Goal: Transaction & Acquisition: Download file/media

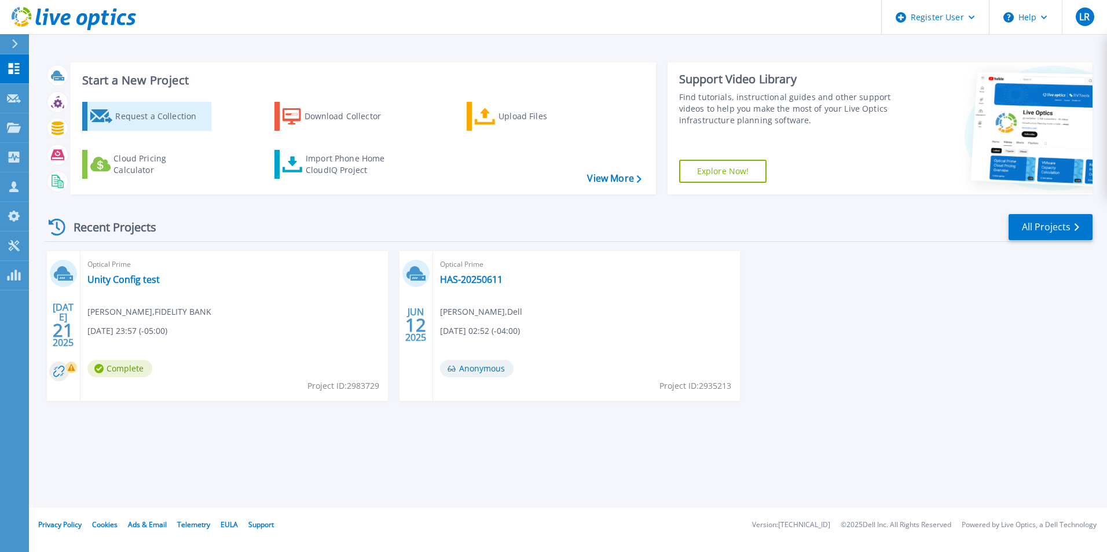
click at [192, 116] on div "Request a Collection" at bounding box center [161, 116] width 93 height 23
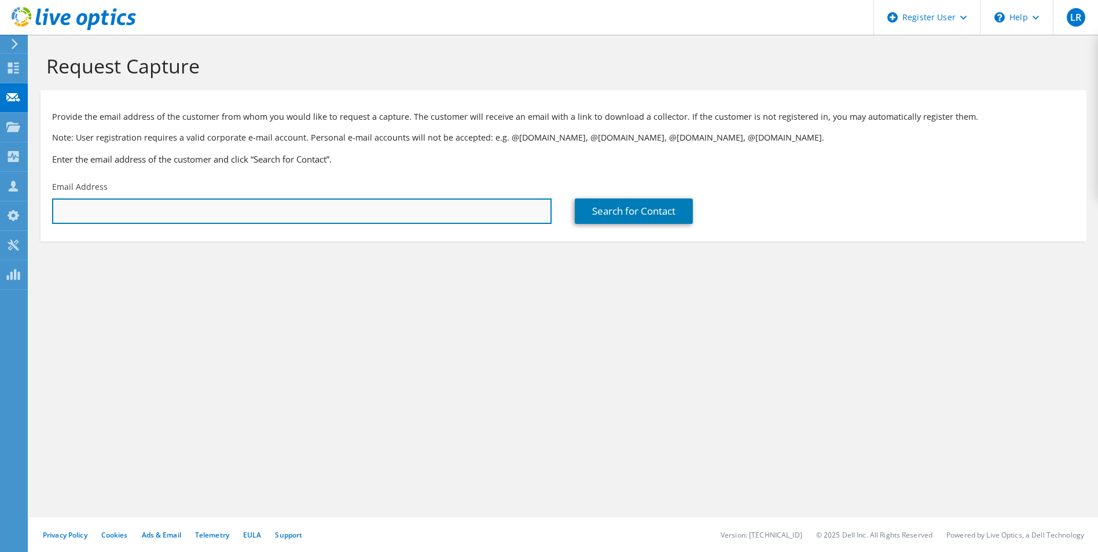
click at [281, 208] on input "text" at bounding box center [302, 211] width 500 height 25
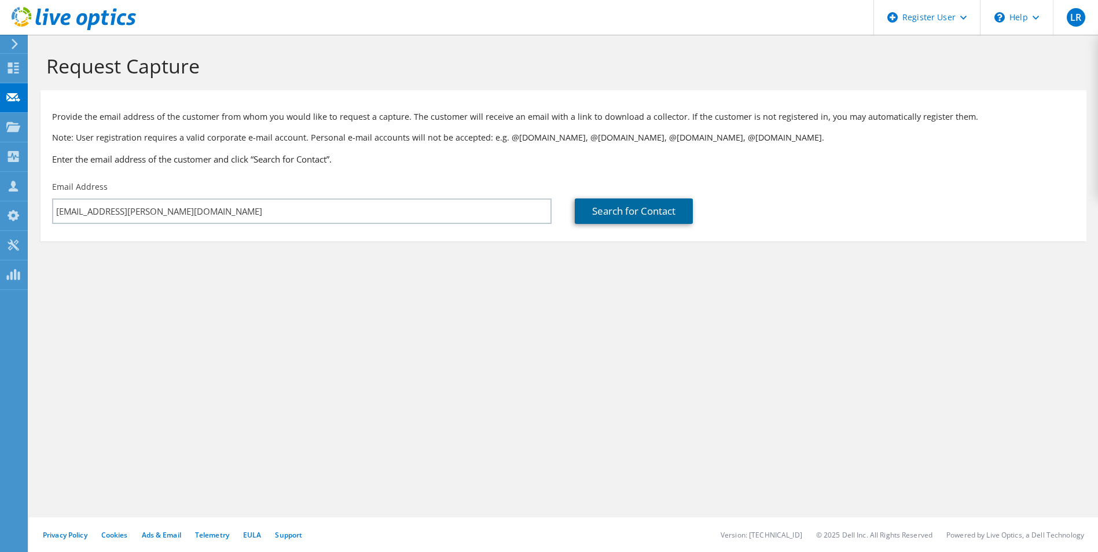
click at [614, 216] on link "Search for Contact" at bounding box center [634, 211] width 118 height 25
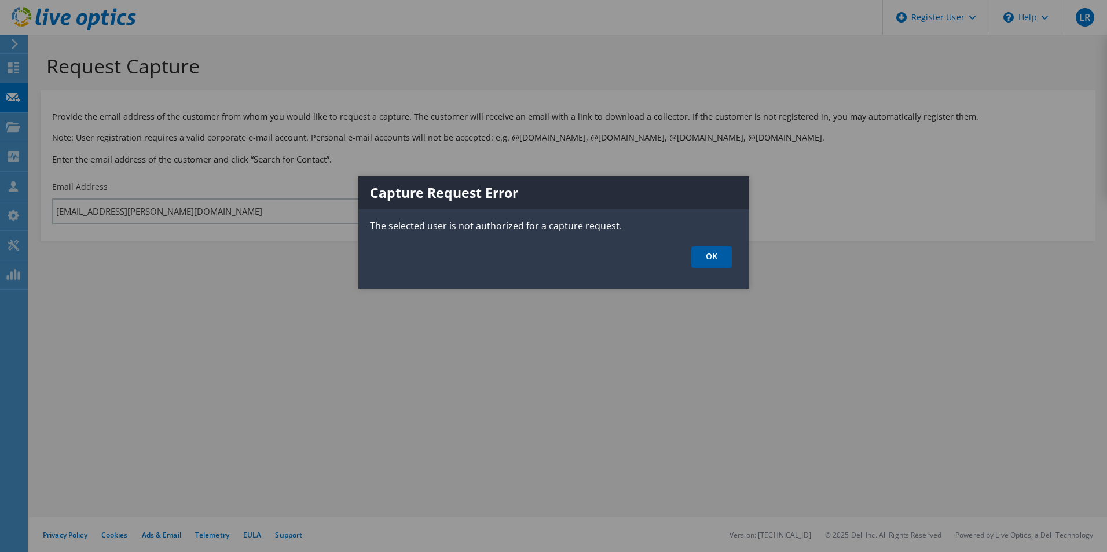
click at [724, 251] on link "OK" at bounding box center [711, 257] width 41 height 21
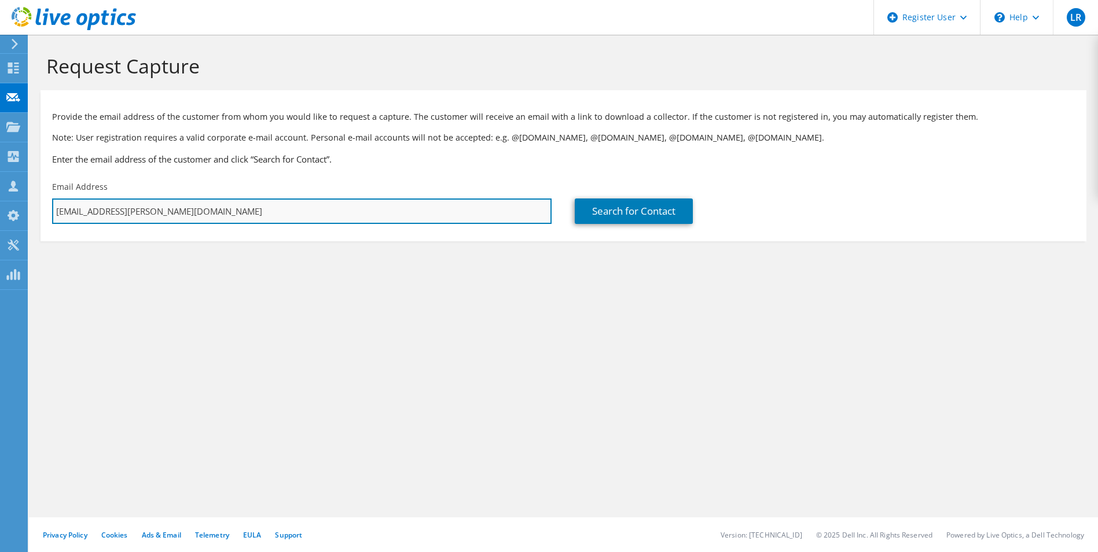
click at [279, 210] on input "laxmiey.raghunathan@dell.com" at bounding box center [302, 211] width 500 height 25
type input "a"
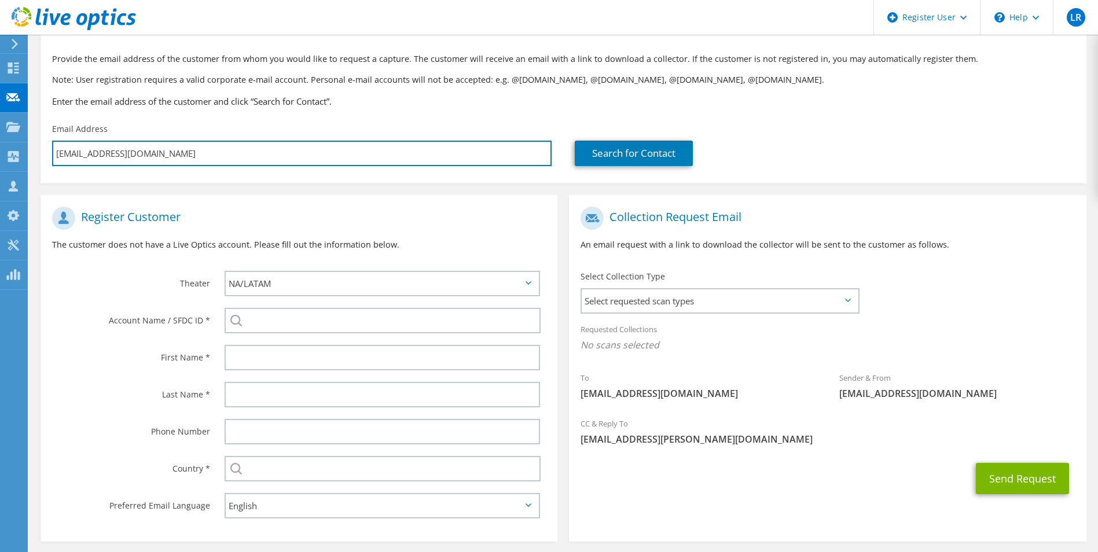
scroll to position [105, 0]
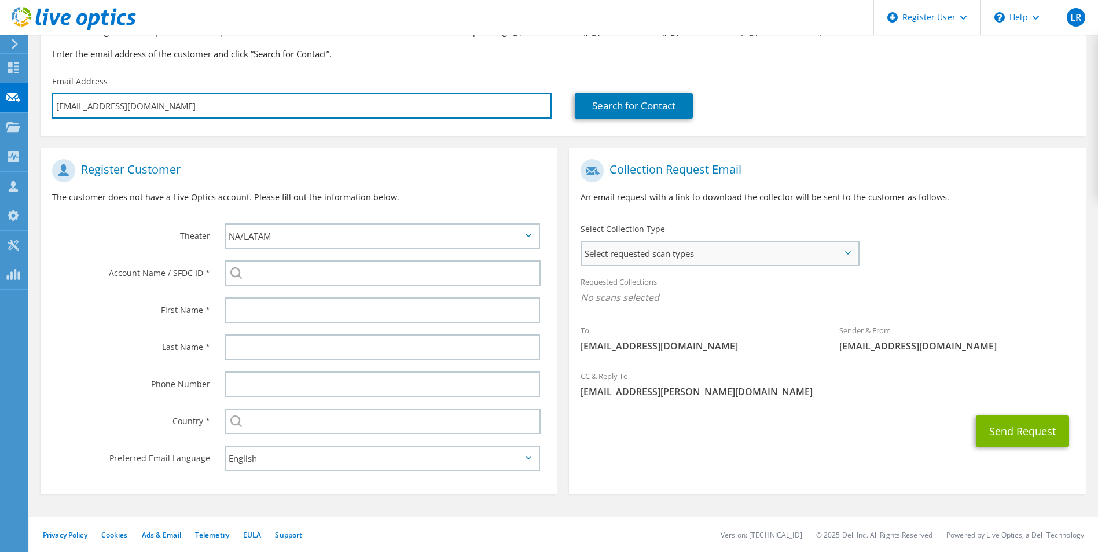
type input "lax@abc.com"
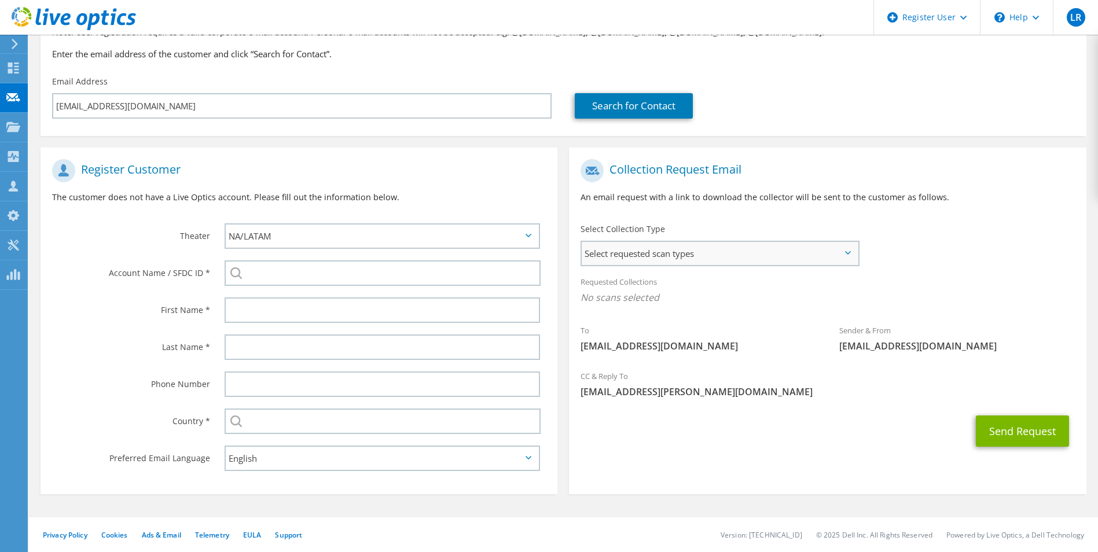
click at [715, 256] on span "Select requested scan types" at bounding box center [720, 253] width 276 height 23
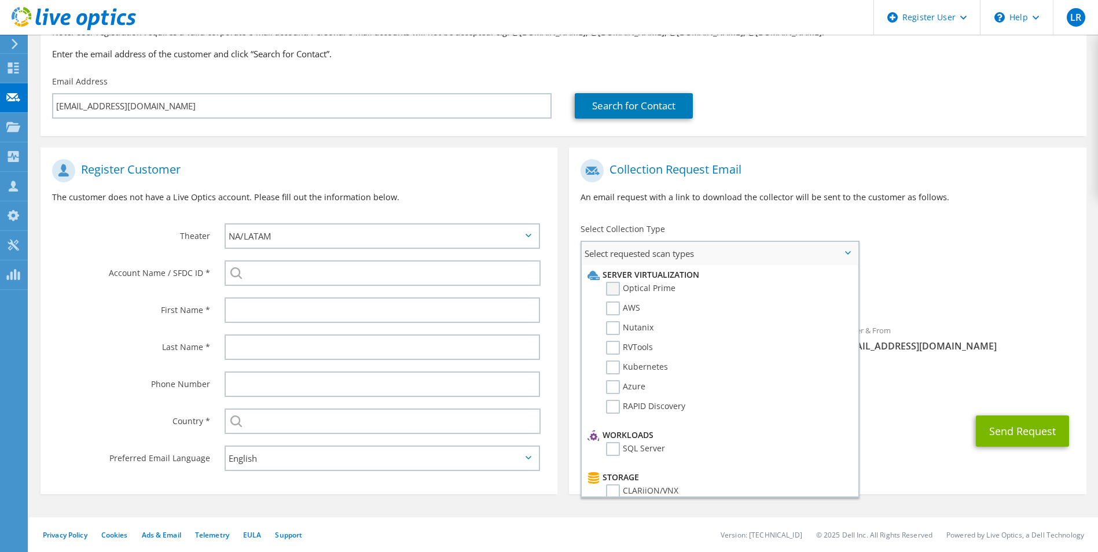
click at [657, 291] on label "Optical Prime" at bounding box center [640, 289] width 69 height 14
click at [0, 0] on input "Optical Prime" at bounding box center [0, 0] width 0 height 0
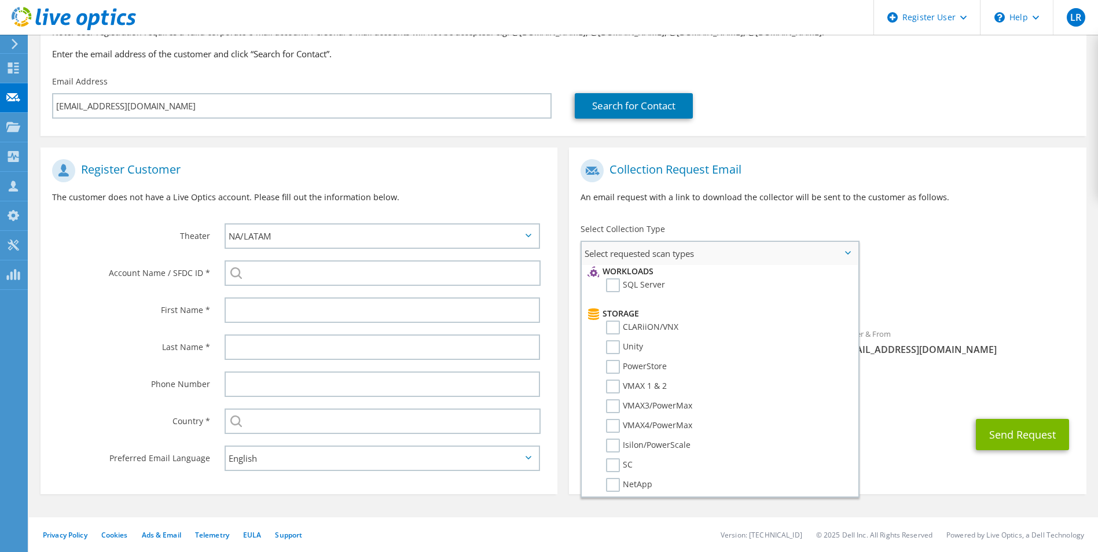
scroll to position [0, 0]
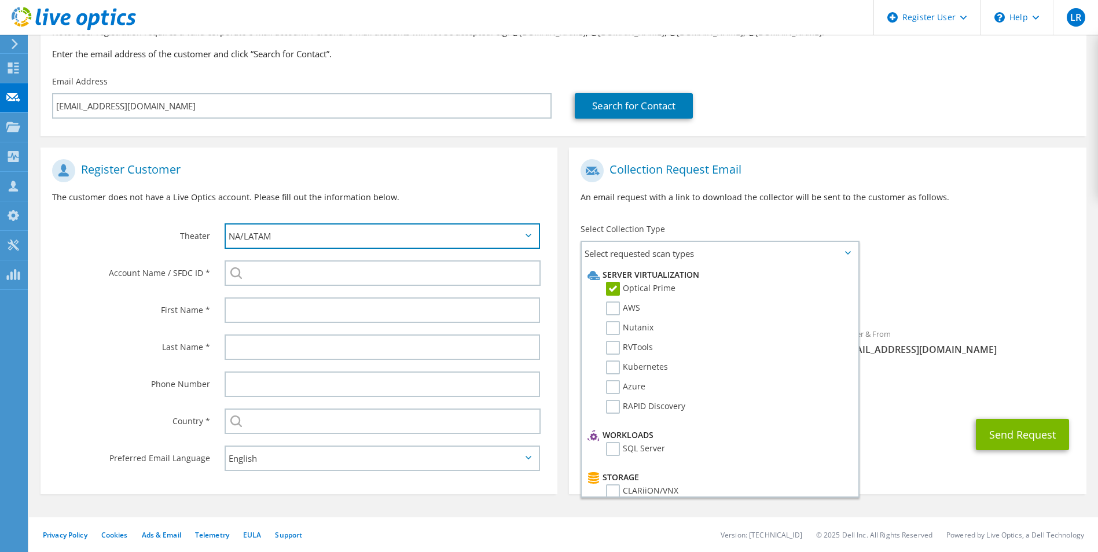
click at [358, 237] on select "APJ EMEA NA/LATAM" at bounding box center [383, 236] width 316 height 25
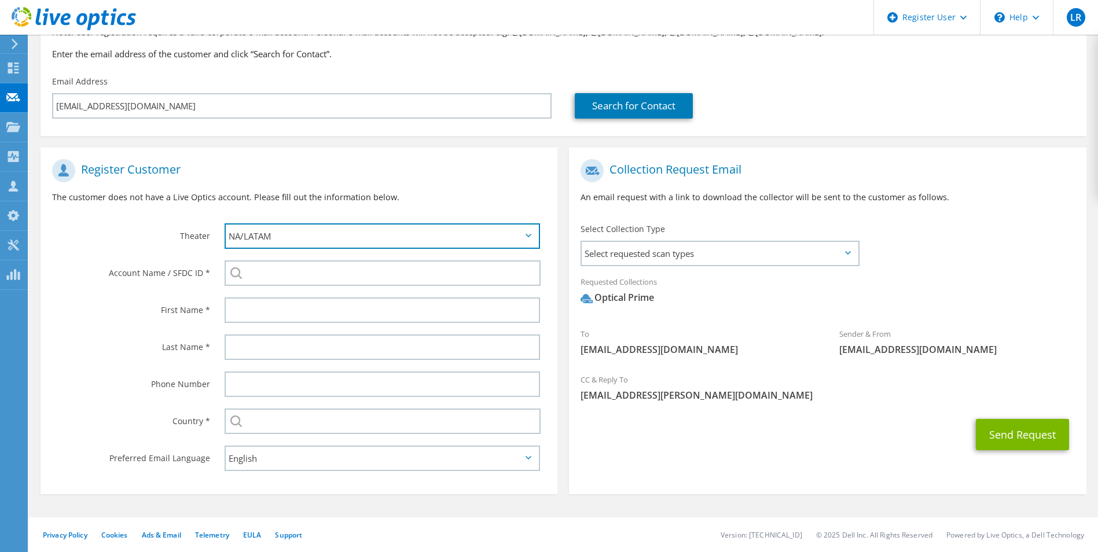
select select "1"
click at [225, 224] on select "APJ EMEA NA/LATAM" at bounding box center [383, 236] width 316 height 25
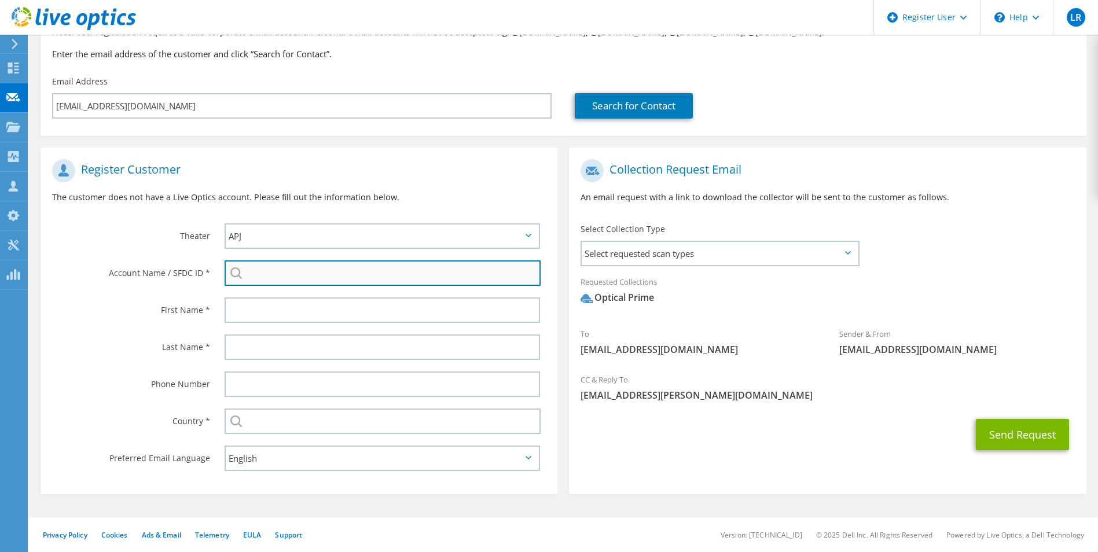
click at [339, 272] on input "search" at bounding box center [383, 273] width 317 height 25
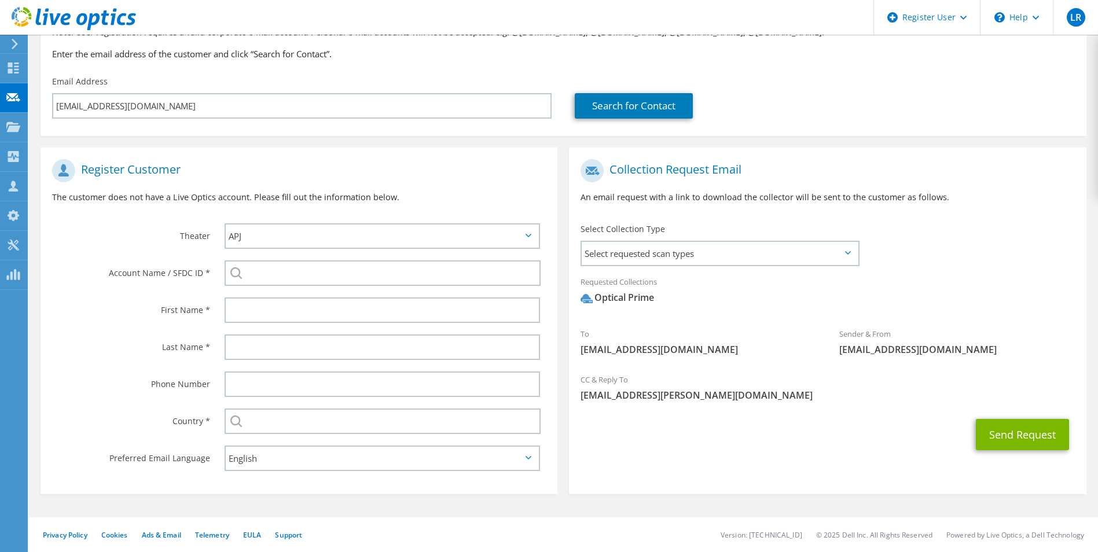
click at [130, 338] on label "Last Name *" at bounding box center [131, 344] width 158 height 19
click at [668, 266] on div "Select requested scan types Server Virtualization Optical Prime AWS Nutanix SC" at bounding box center [720, 253] width 279 height 25
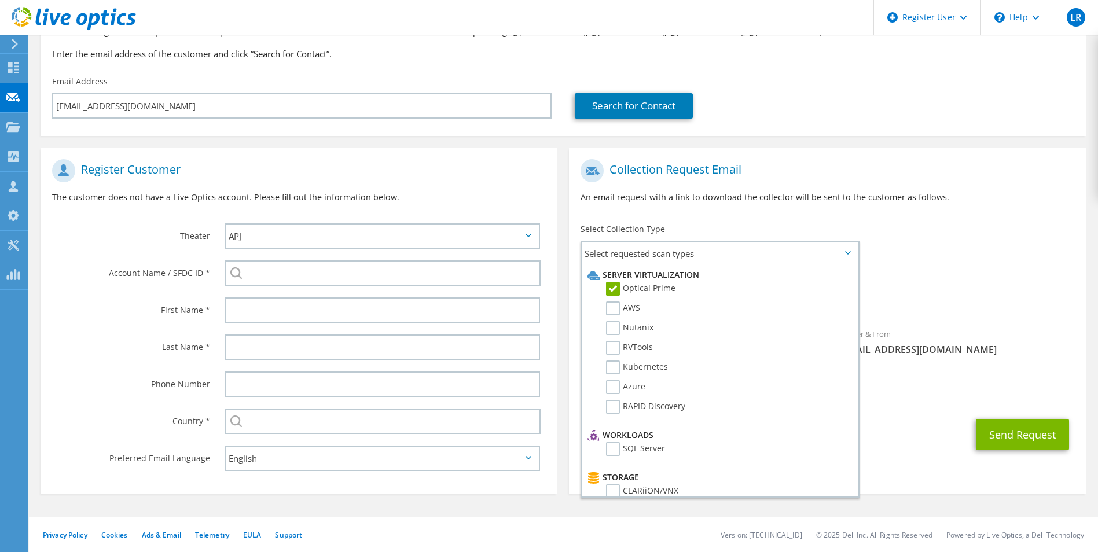
click at [954, 292] on span "Optical Prime" at bounding box center [828, 300] width 494 height 19
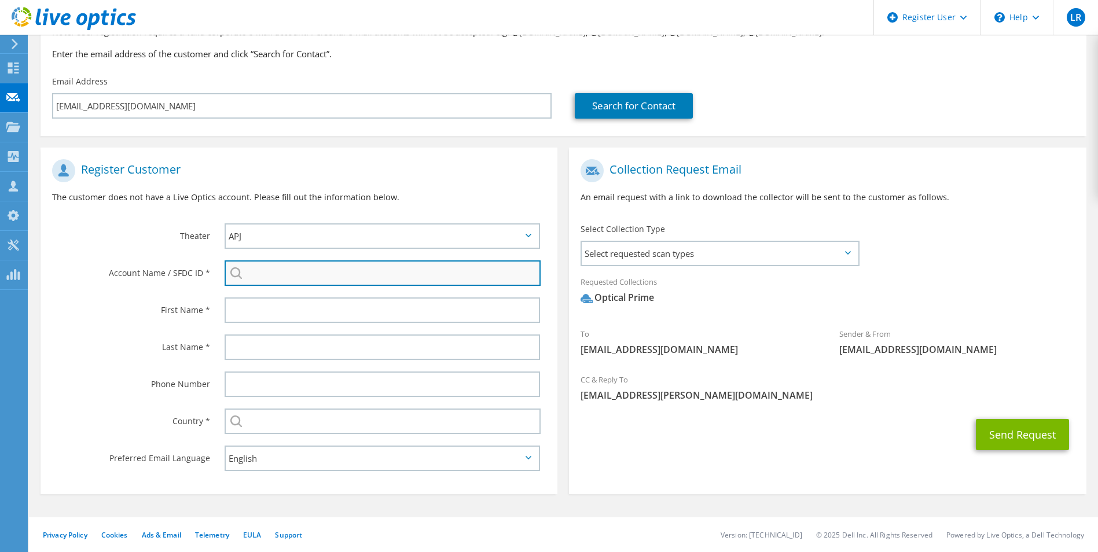
click at [335, 278] on input "search" at bounding box center [383, 273] width 317 height 25
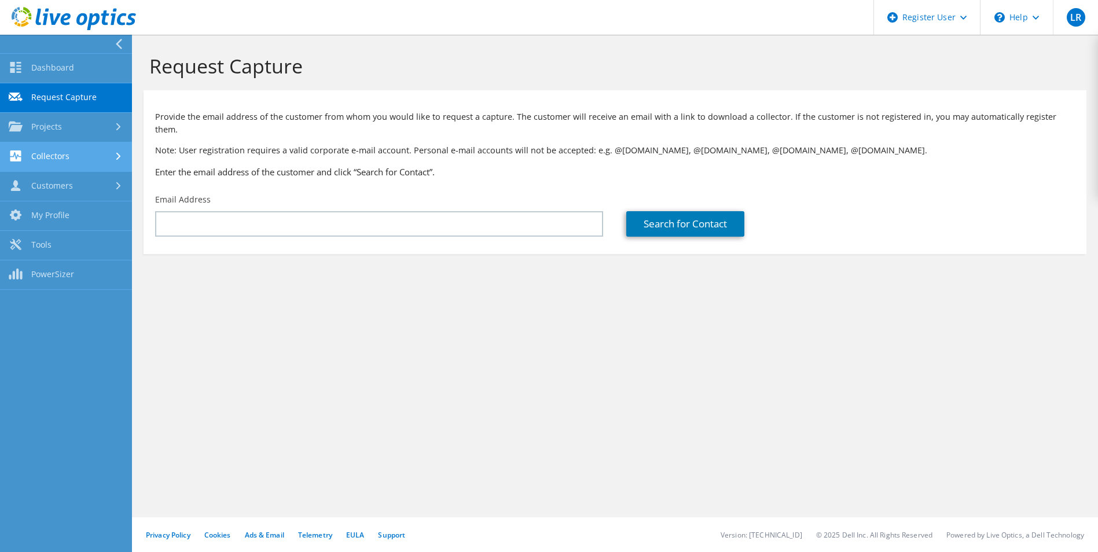
click at [91, 152] on link "Collectors" at bounding box center [66, 157] width 132 height 30
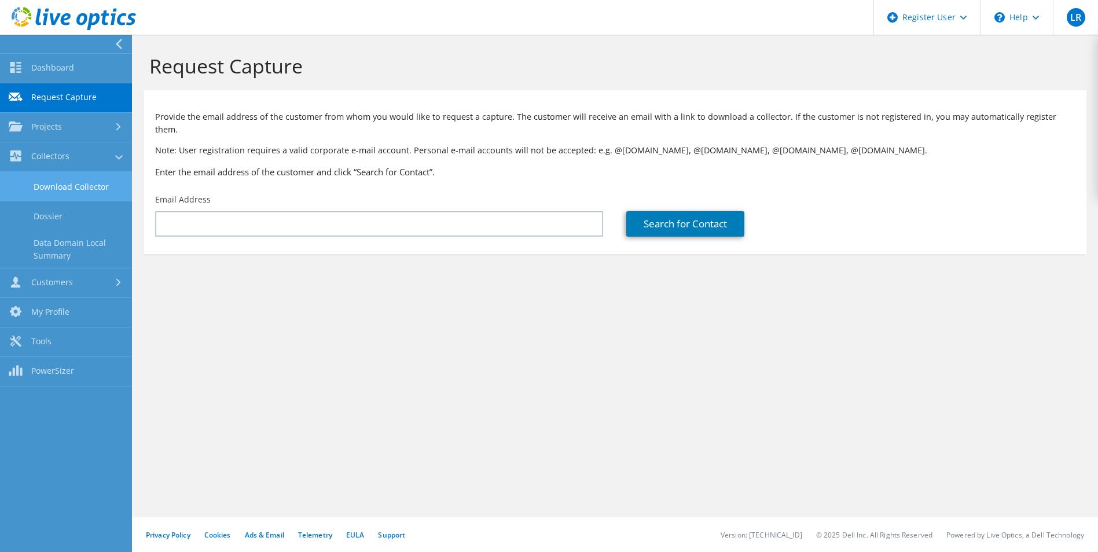
click at [91, 188] on link "Download Collector" at bounding box center [66, 187] width 132 height 30
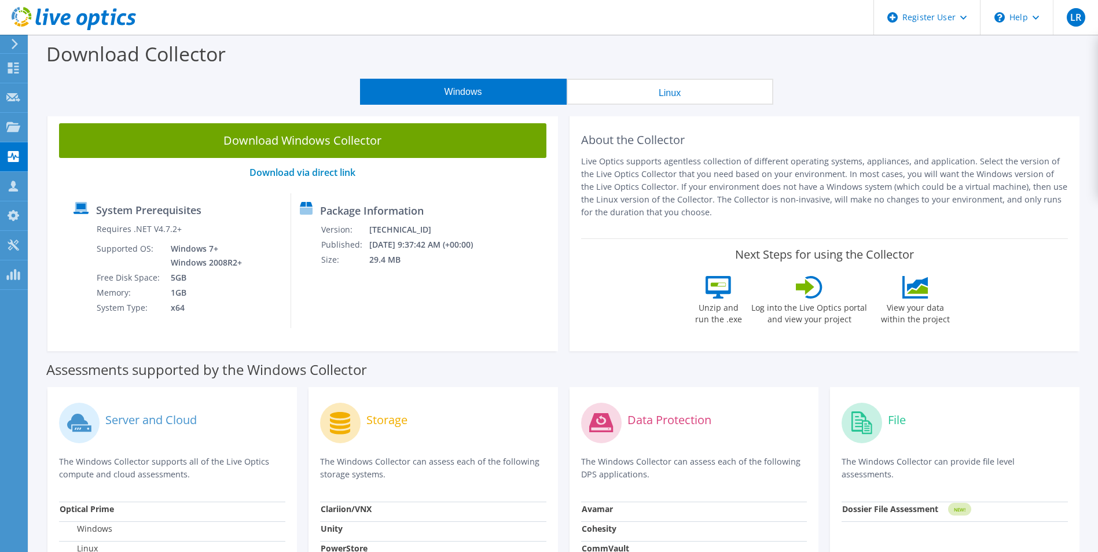
click at [640, 100] on button "Linux" at bounding box center [670, 92] width 207 height 26
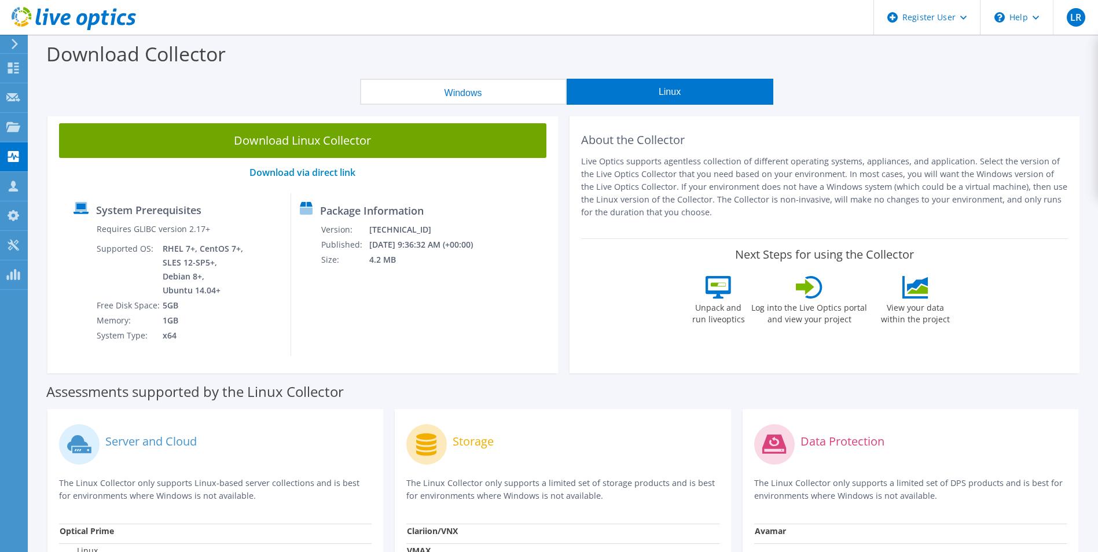
click at [521, 102] on button "Windows" at bounding box center [463, 92] width 207 height 26
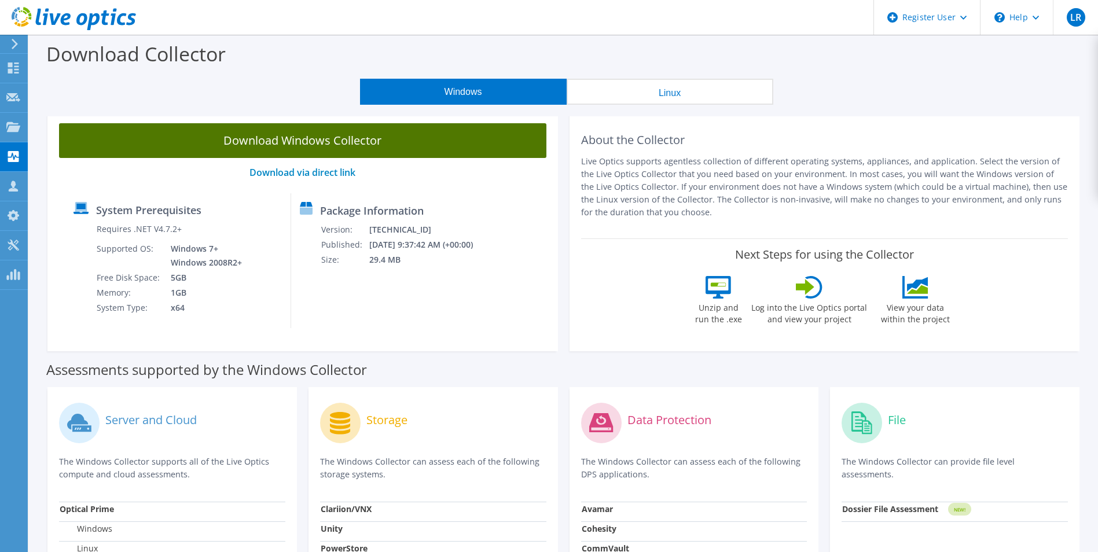
click at [417, 138] on link "Download Windows Collector" at bounding box center [303, 140] width 488 height 35
